Goal: Information Seeking & Learning: Compare options

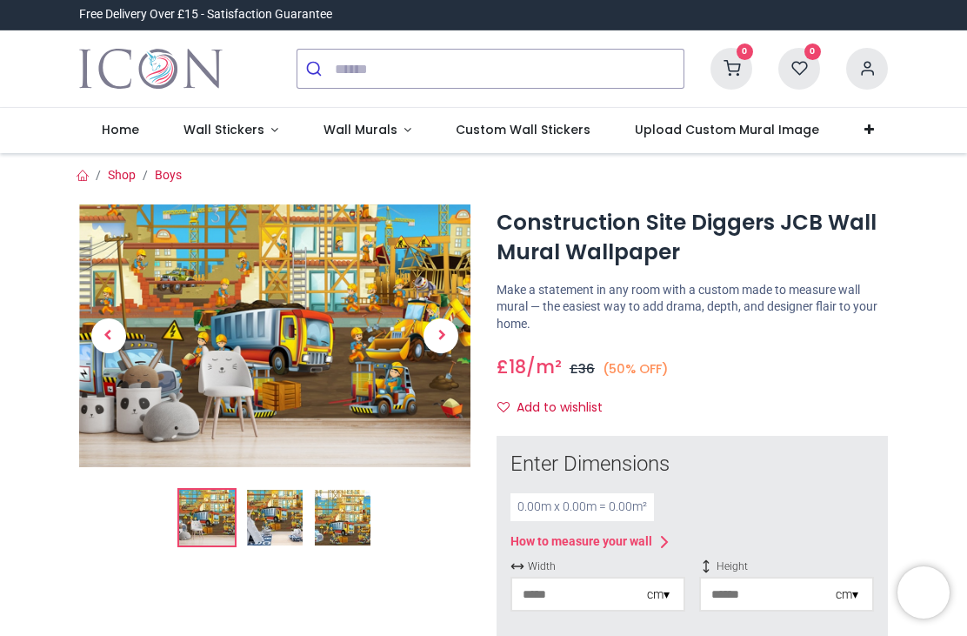
click at [346, 517] on img at bounding box center [343, 518] width 56 height 56
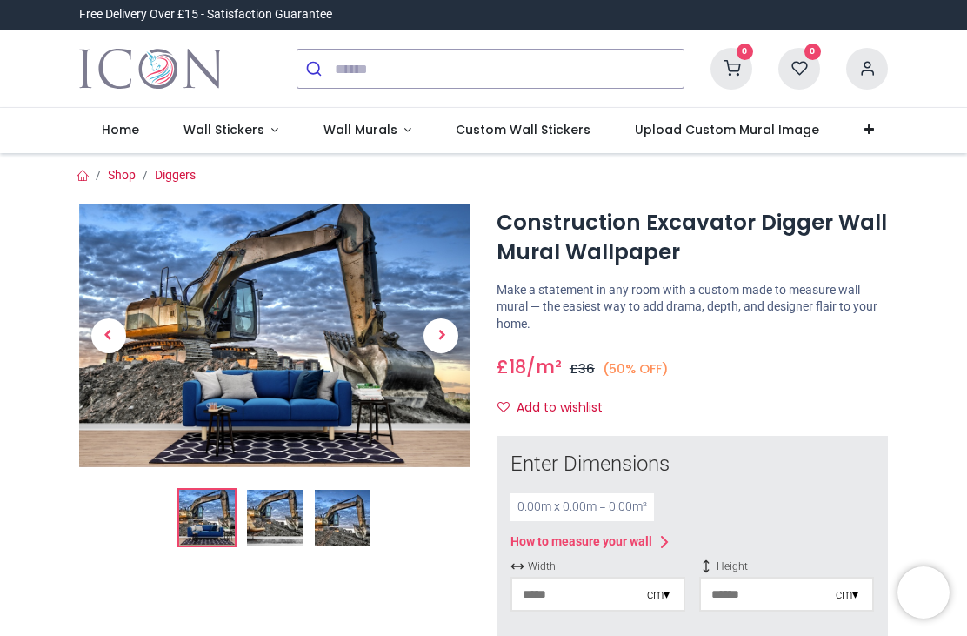
click at [340, 347] on img at bounding box center [274, 335] width 391 height 262
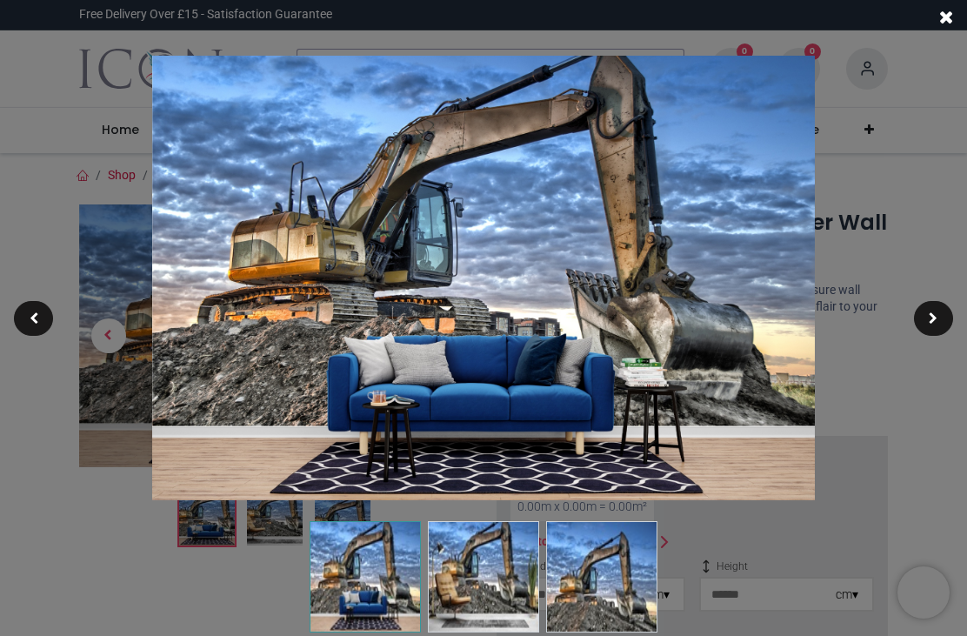
click at [940, 315] on div at bounding box center [933, 318] width 39 height 35
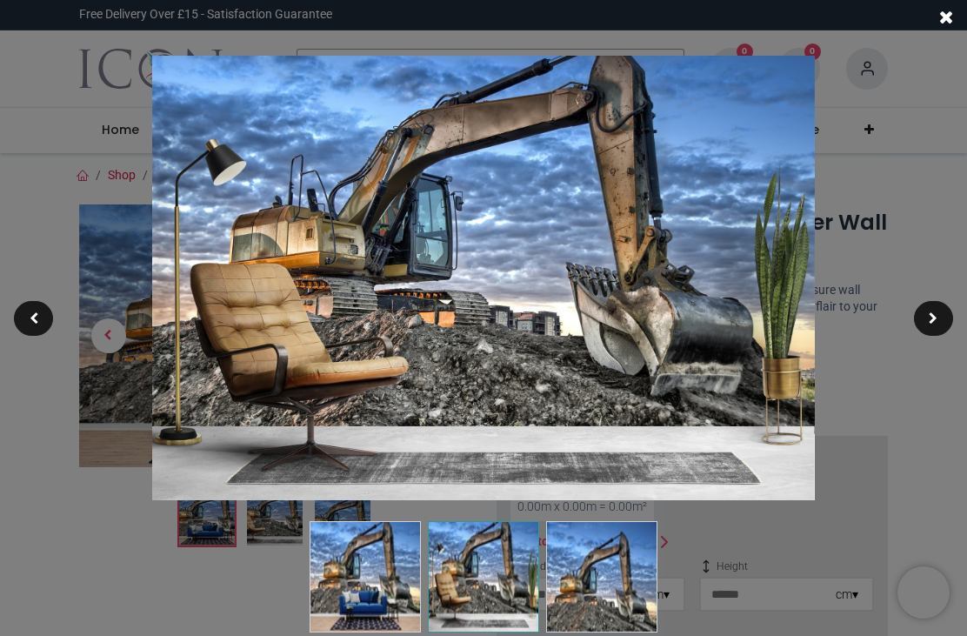
click at [935, 314] on span at bounding box center [933, 318] width 9 height 12
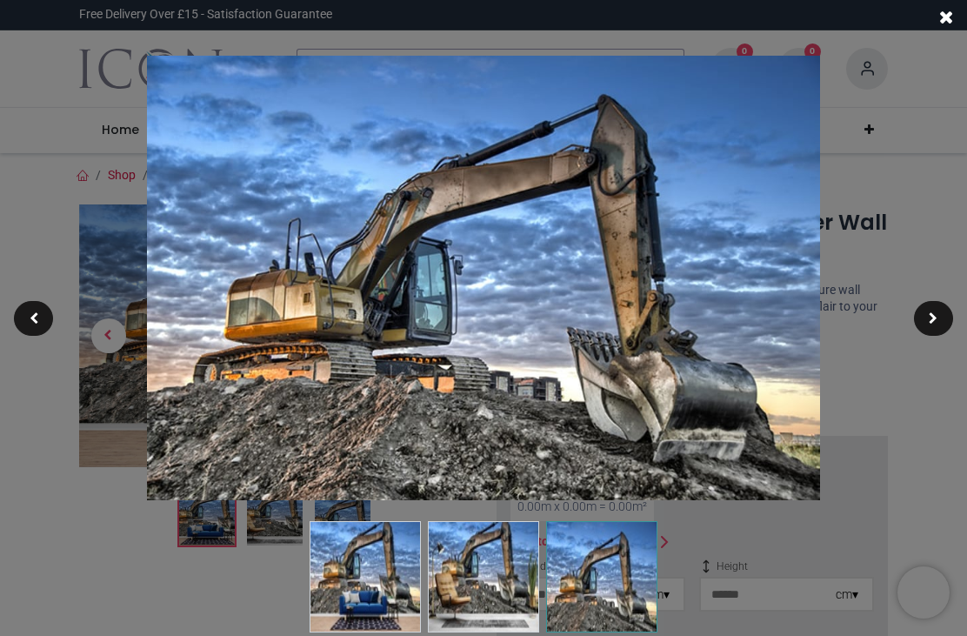
click at [900, 417] on div at bounding box center [483, 318] width 967 height 636
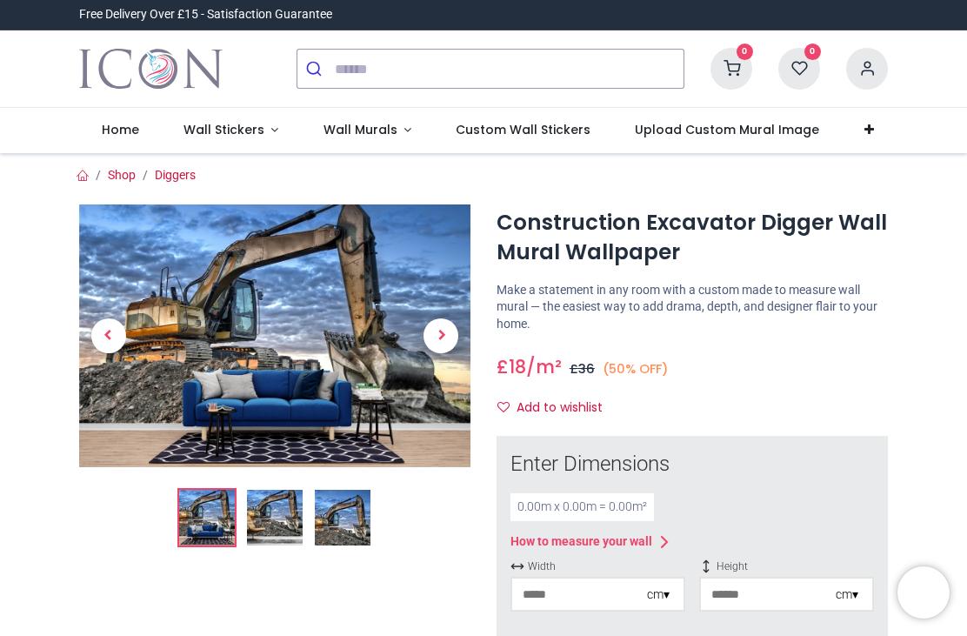
click at [278, 369] on img at bounding box center [274, 335] width 391 height 262
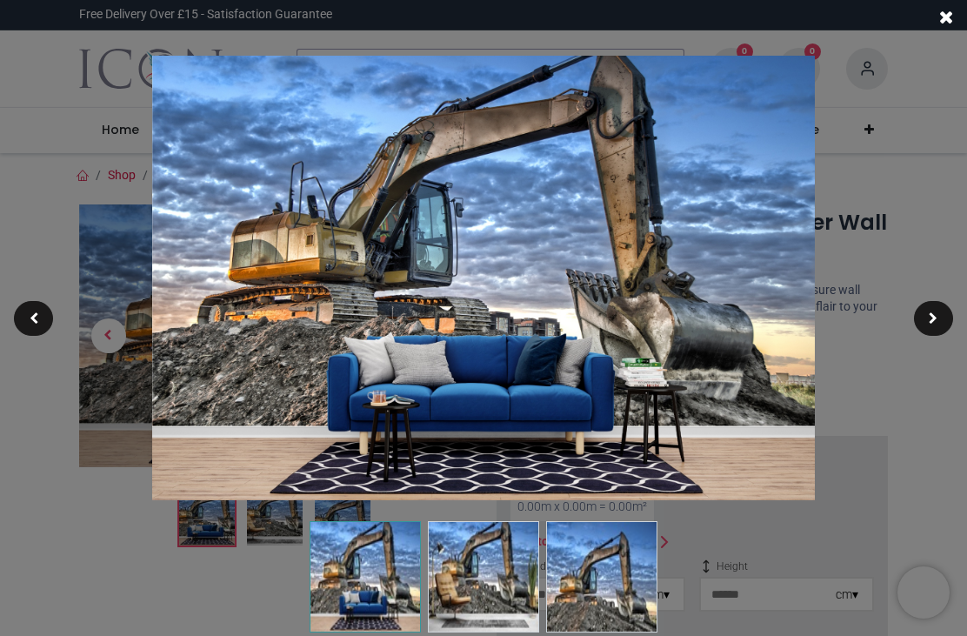
click at [949, 20] on span at bounding box center [946, 18] width 14 height 18
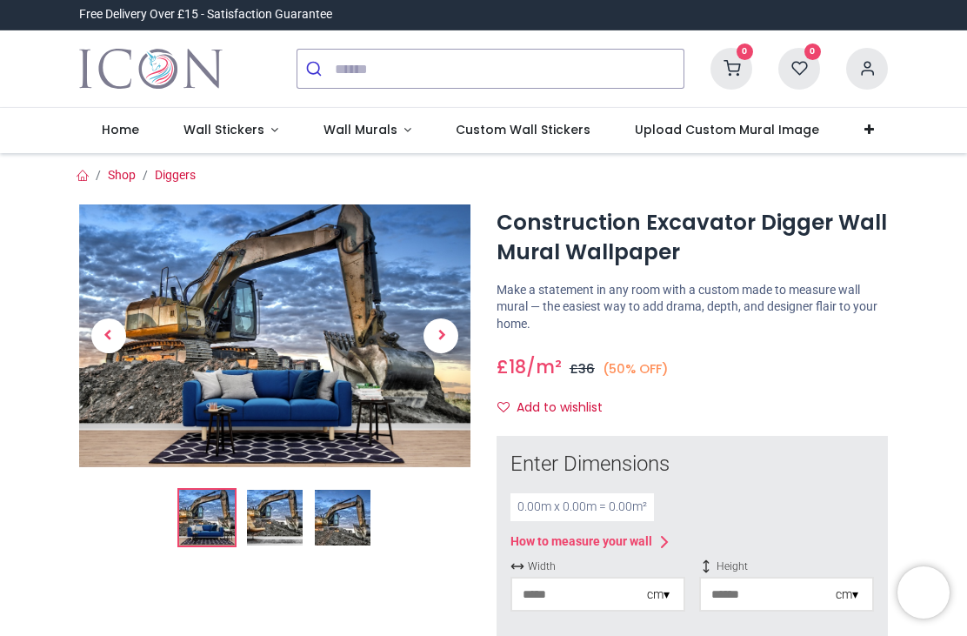
click at [298, 337] on img at bounding box center [274, 335] width 391 height 262
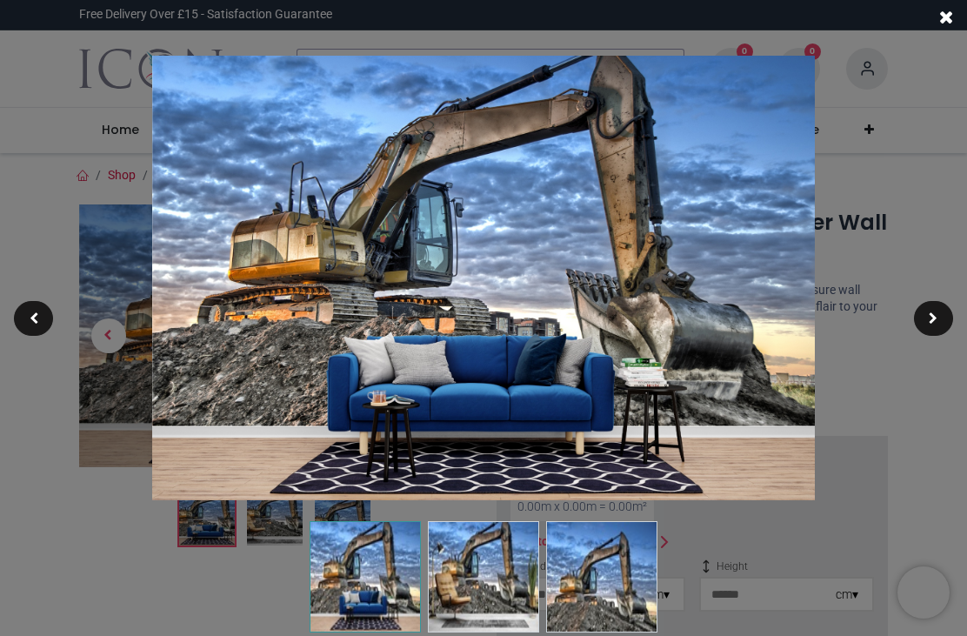
click at [480, 557] on img at bounding box center [483, 576] width 111 height 111
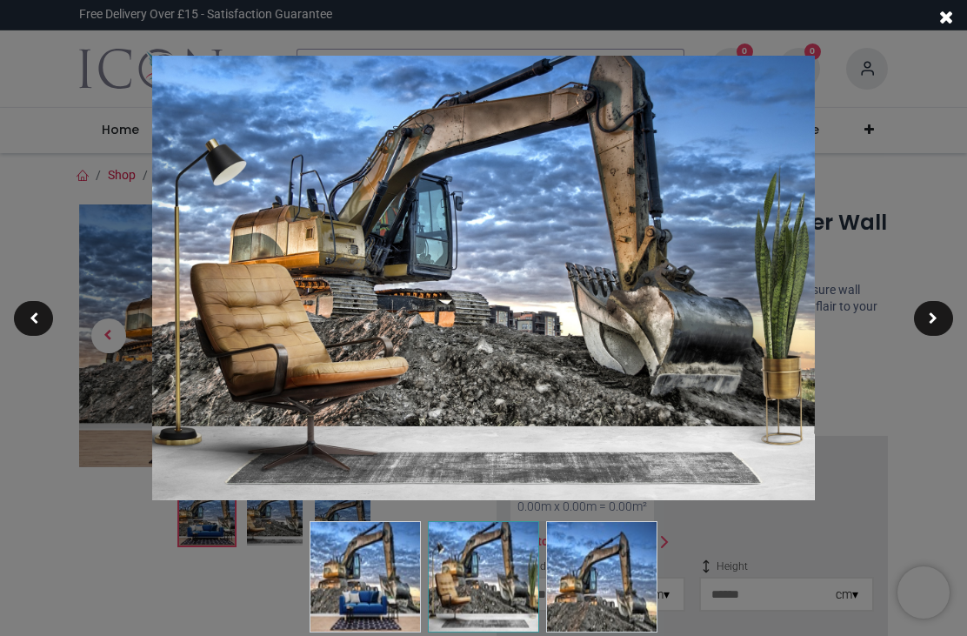
click at [596, 580] on img at bounding box center [601, 576] width 111 height 111
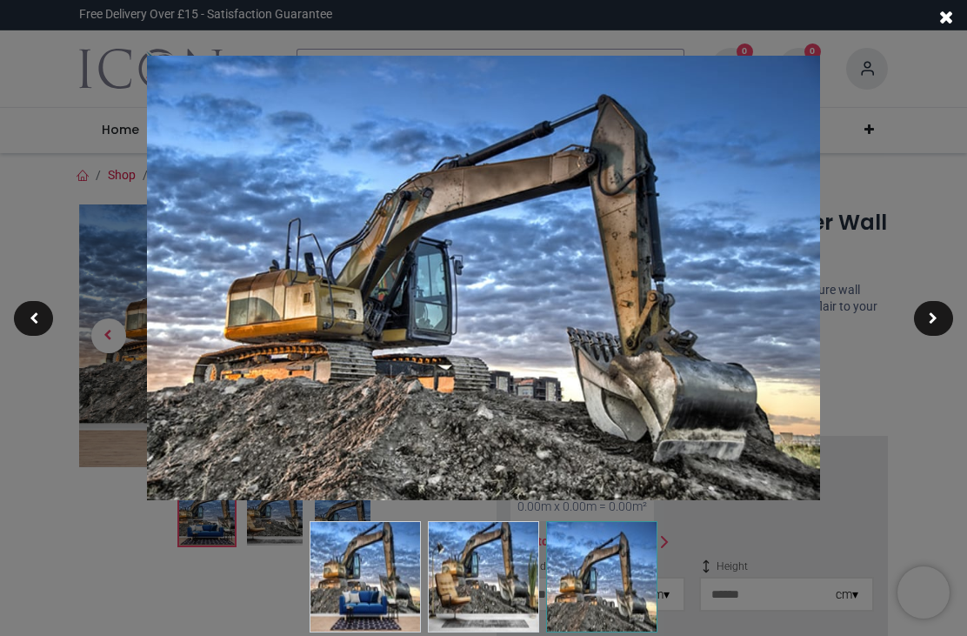
click at [904, 429] on div at bounding box center [483, 318] width 967 height 636
